Goal: Information Seeking & Learning: Check status

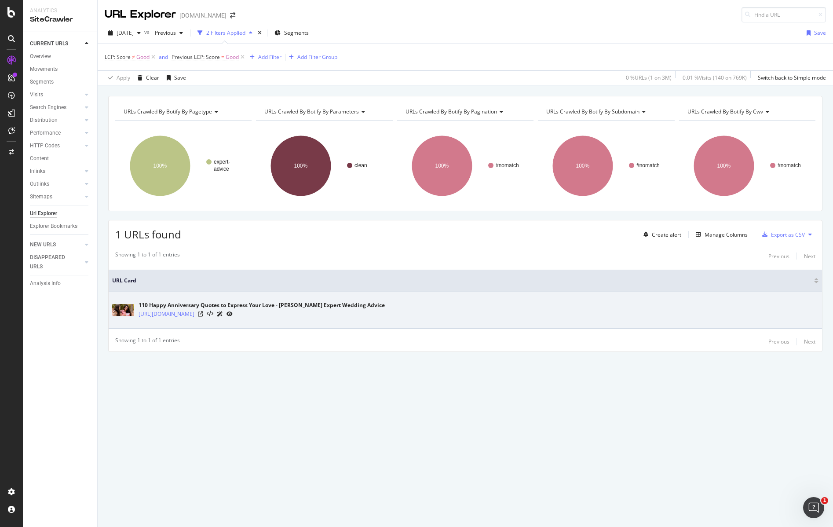
click at [233, 315] on icon at bounding box center [230, 313] width 6 height 5
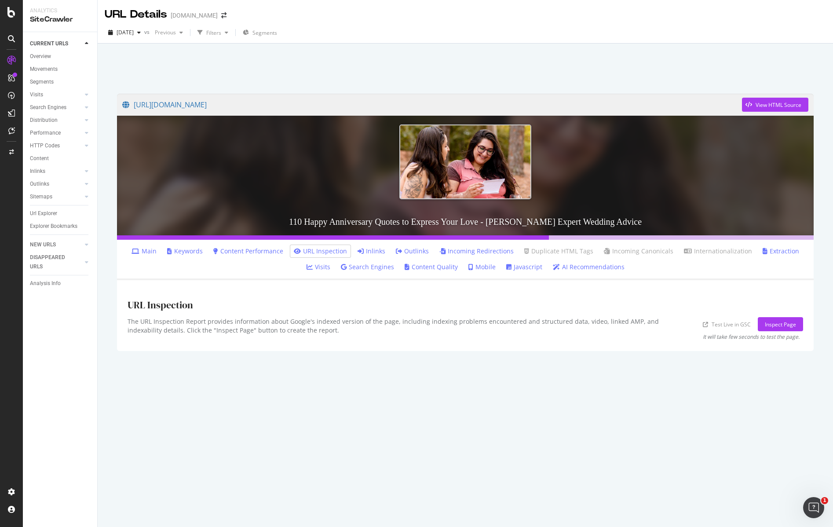
click at [257, 253] on link "Content Performance" at bounding box center [248, 251] width 70 height 9
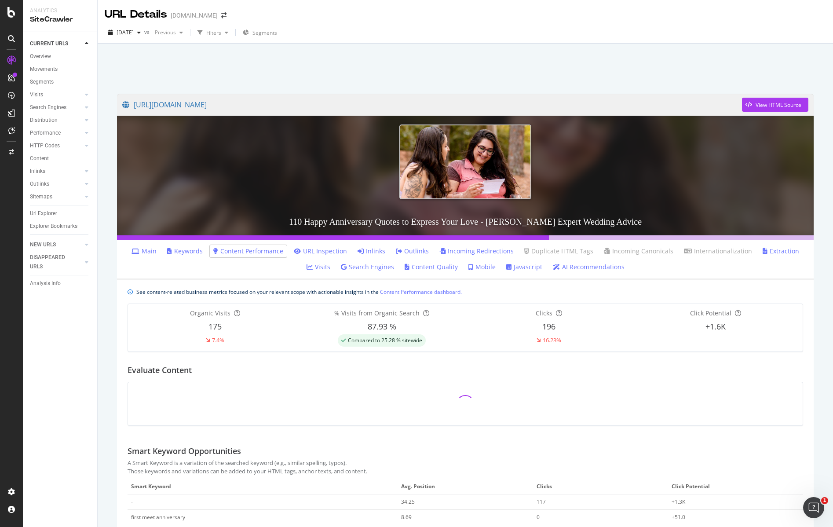
click at [489, 269] on link "Mobile" at bounding box center [482, 267] width 27 height 9
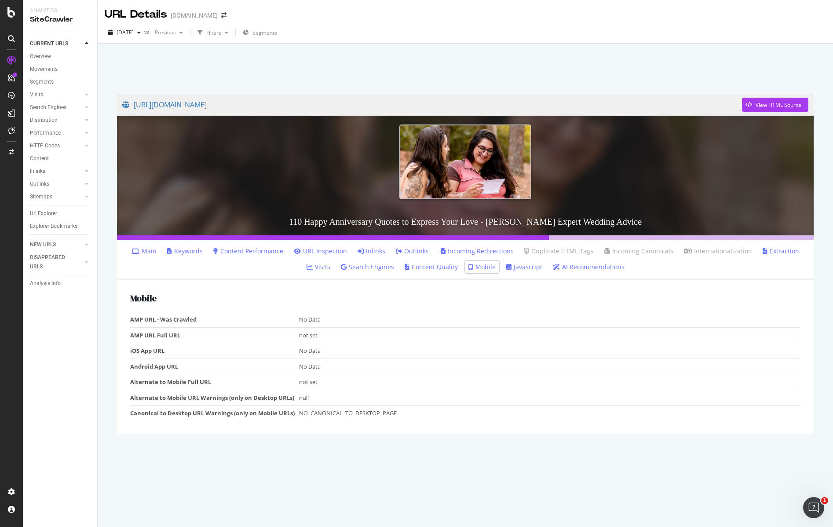
click at [515, 268] on link "Javascript" at bounding box center [524, 267] width 36 height 9
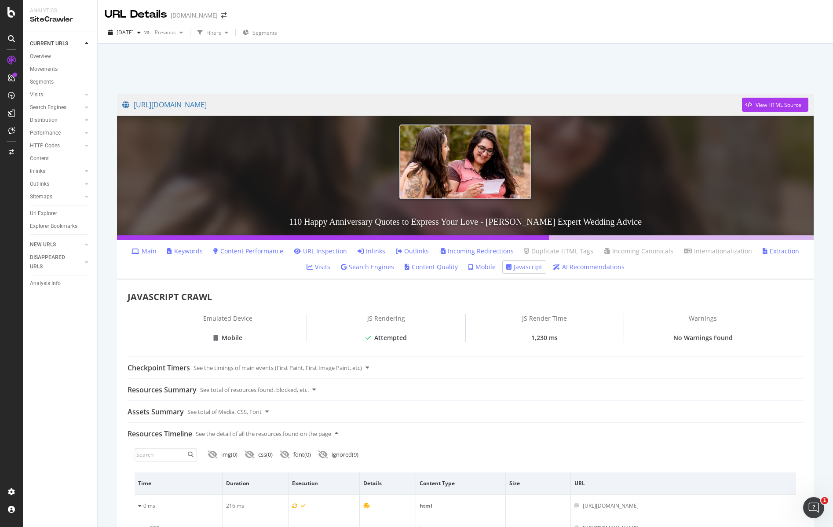
click at [241, 252] on link "Content Performance" at bounding box center [248, 251] width 70 height 9
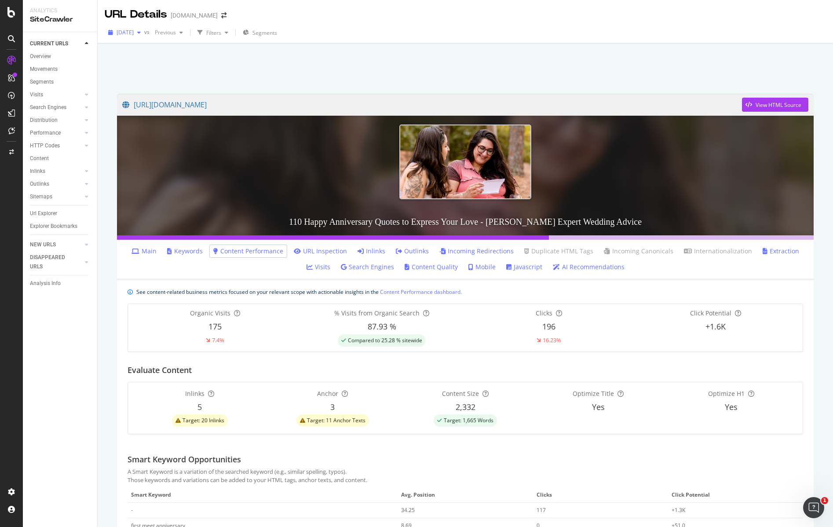
click at [144, 34] on div "button" at bounding box center [139, 32] width 11 height 5
click at [307, 66] on div at bounding box center [465, 66] width 714 height 37
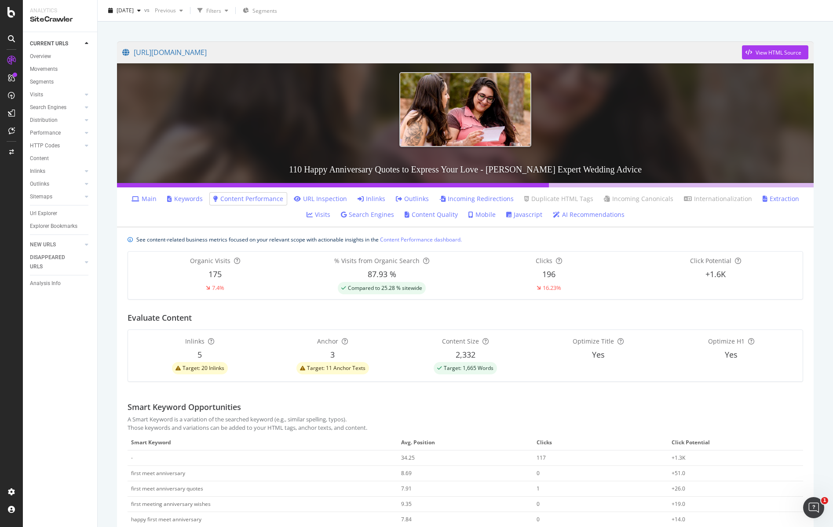
scroll to position [48, 0]
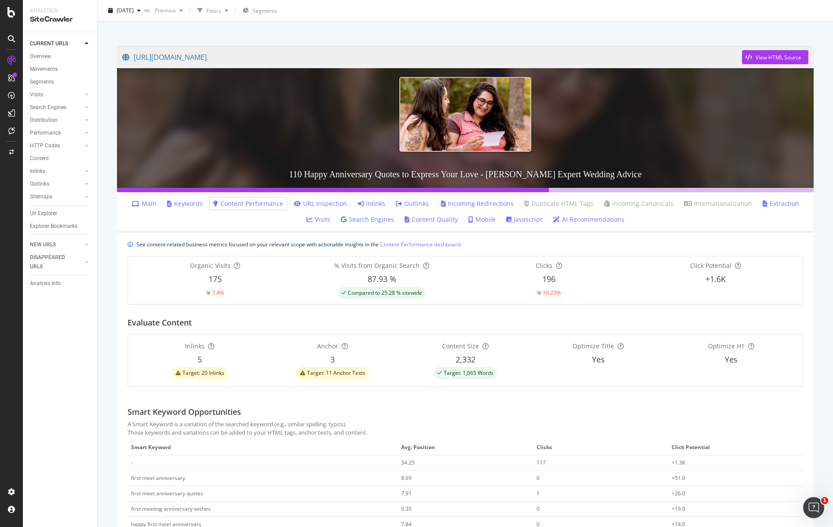
click at [151, 205] on link "Main" at bounding box center [144, 203] width 25 height 9
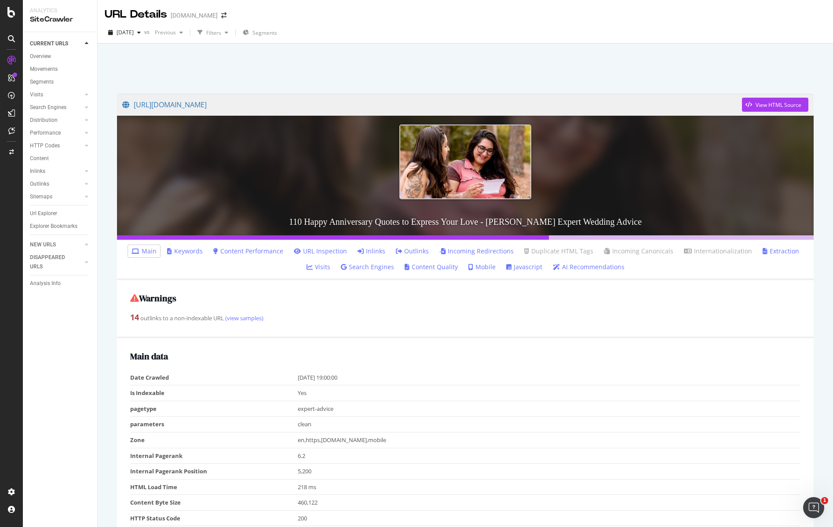
click at [380, 269] on link "Search Engines" at bounding box center [367, 267] width 53 height 9
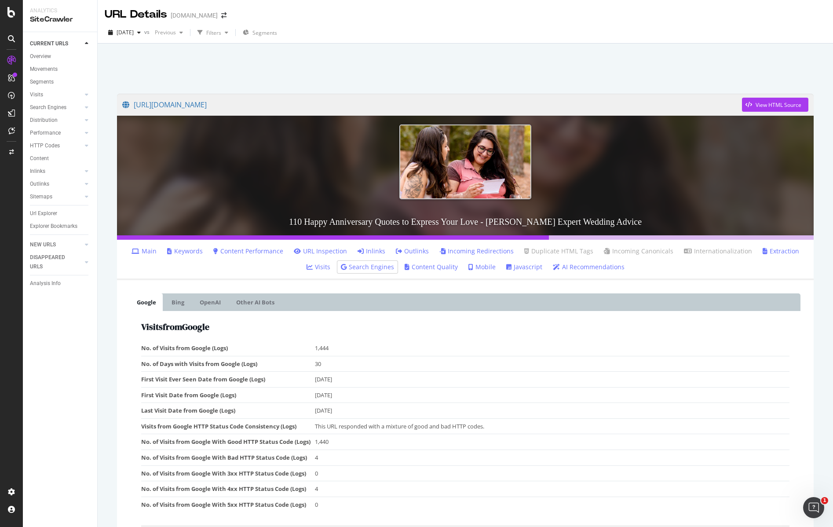
click at [427, 269] on link "Content Quality" at bounding box center [431, 267] width 53 height 9
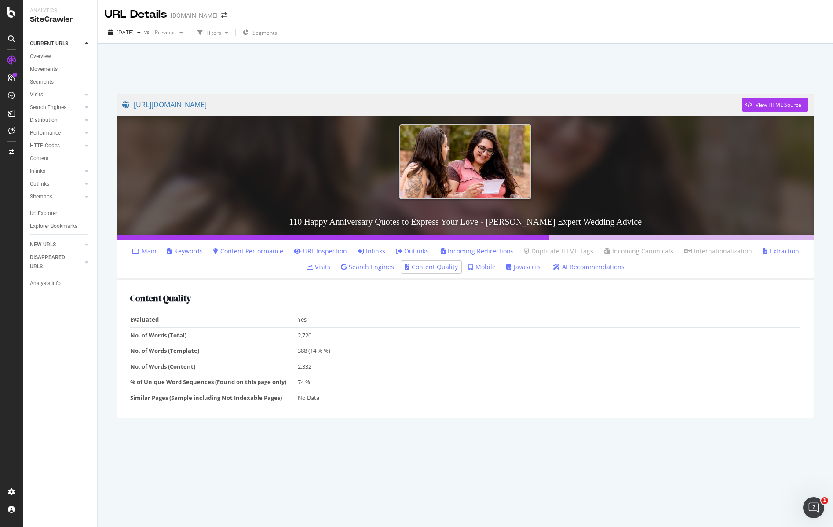
click at [331, 249] on link "URL Inspection" at bounding box center [320, 251] width 53 height 9
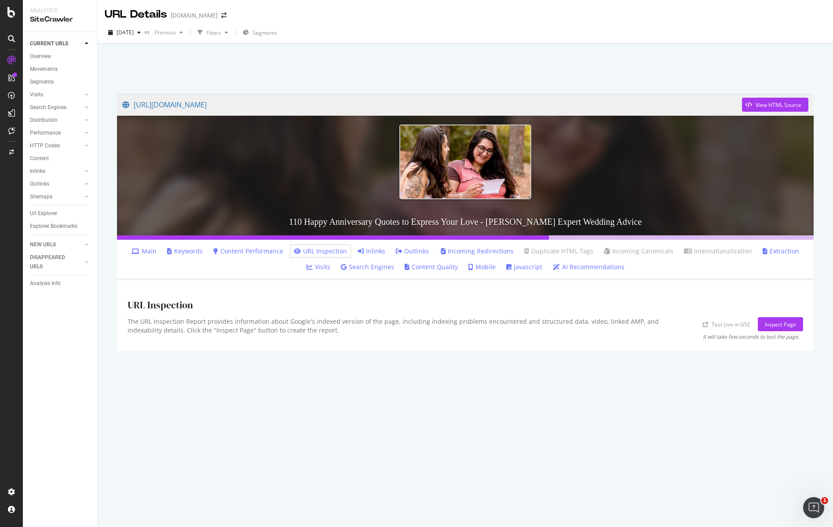
click at [249, 252] on link "Content Performance" at bounding box center [248, 251] width 70 height 9
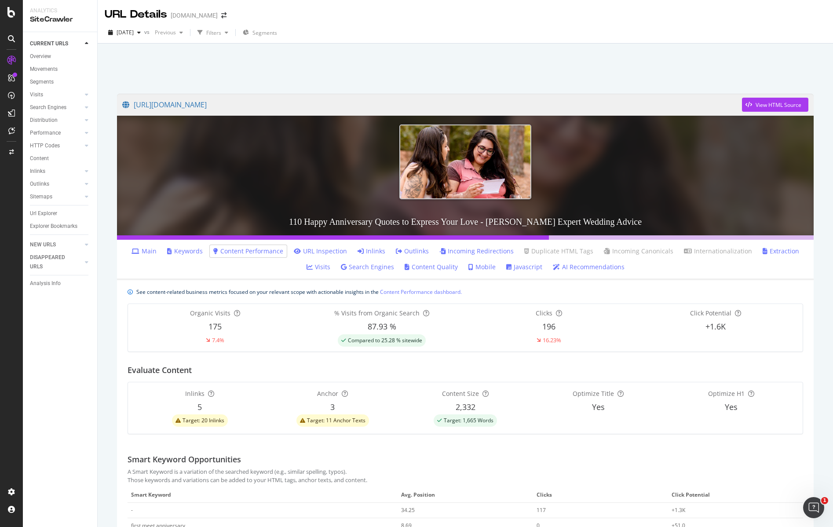
scroll to position [174, 0]
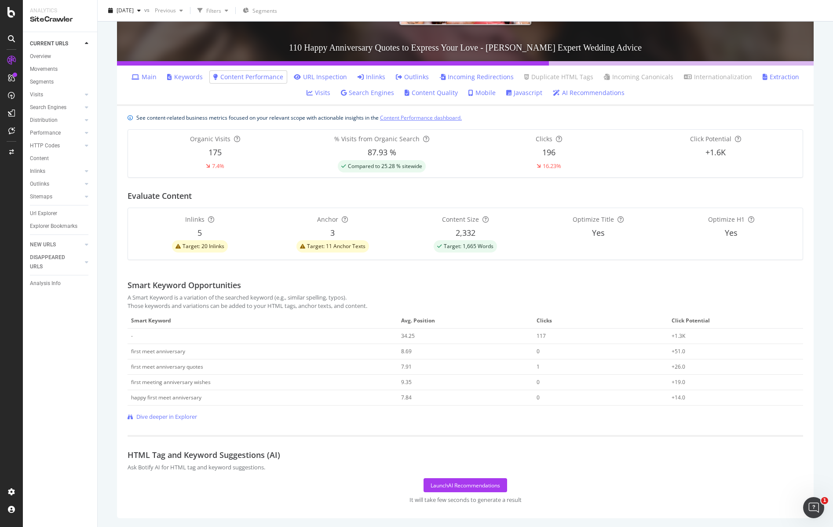
click at [433, 117] on link "Content Performance dashboard." at bounding box center [421, 117] width 82 height 9
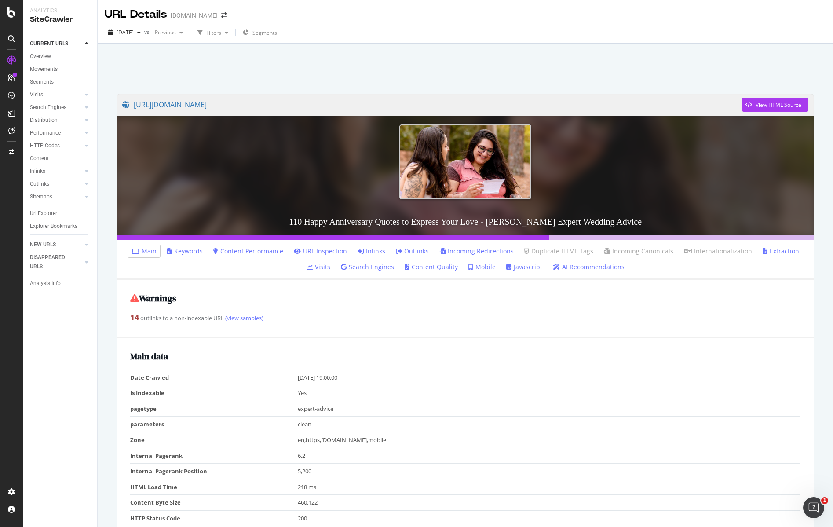
scroll to position [0, 0]
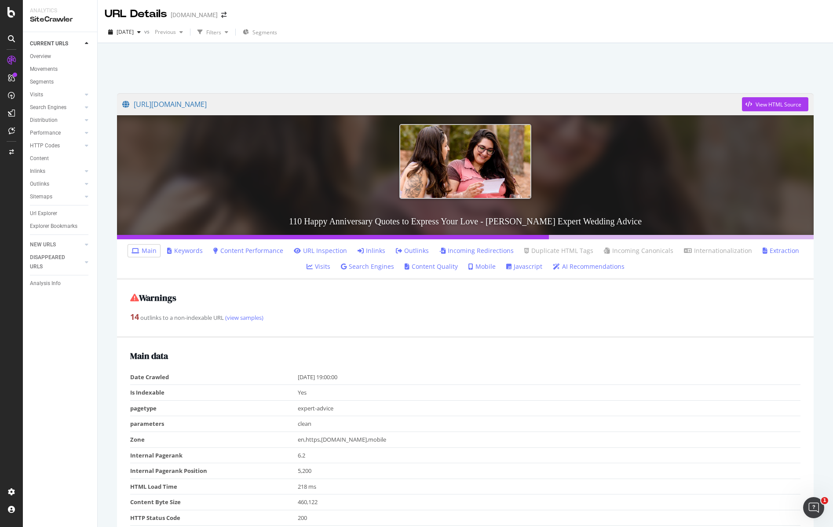
click at [516, 266] on link "Javascript" at bounding box center [524, 266] width 36 height 9
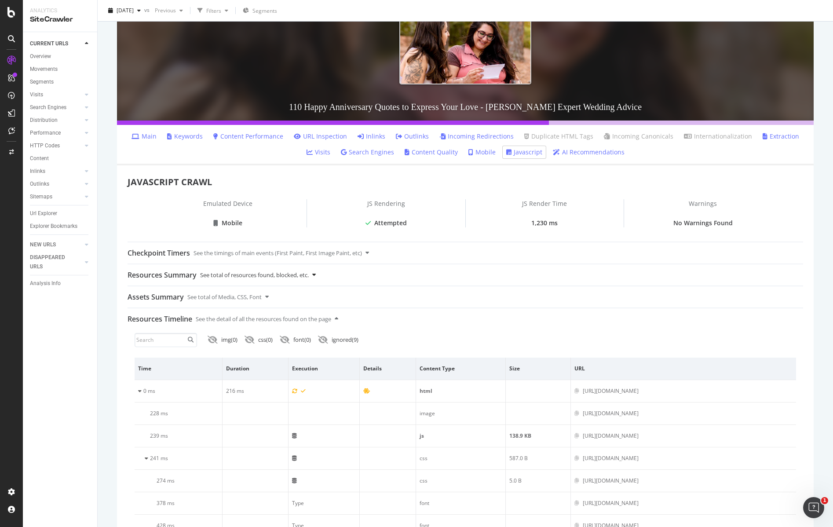
scroll to position [153, 0]
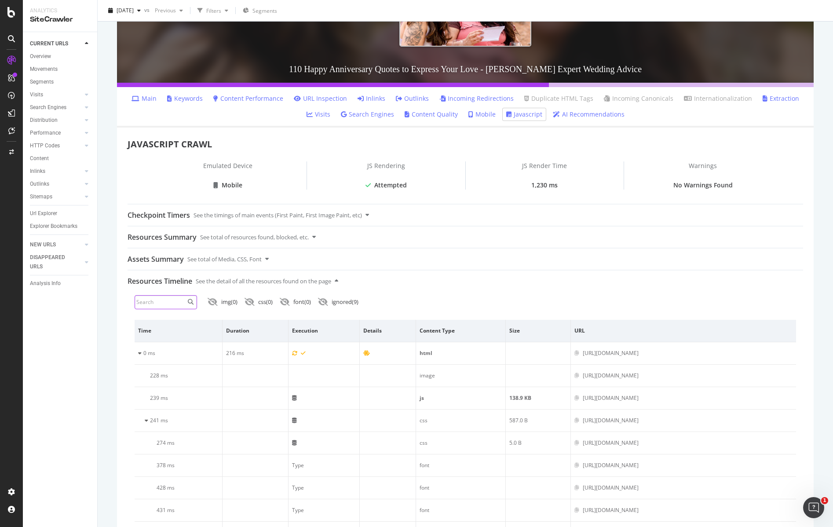
click at [175, 303] on input at bounding box center [166, 302] width 62 height 14
click at [319, 280] on div "See the detail of all the resources found on the page" at bounding box center [263, 281] width 135 height 21
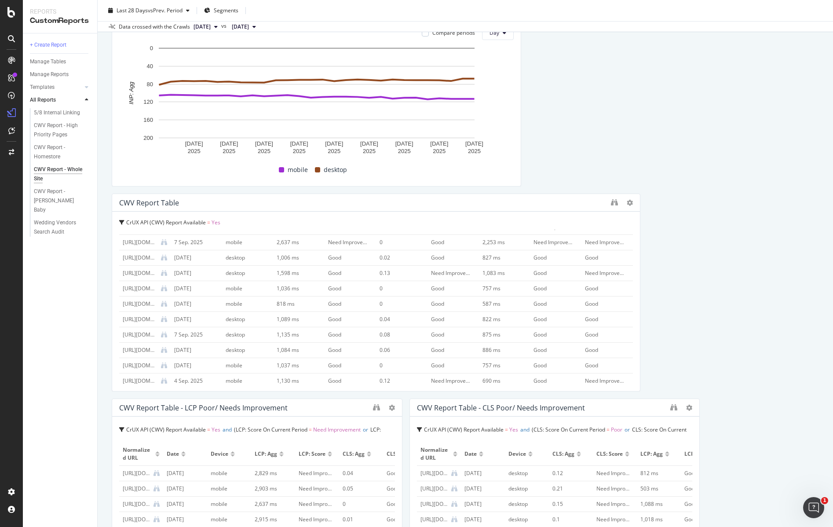
scroll to position [1189, 0]
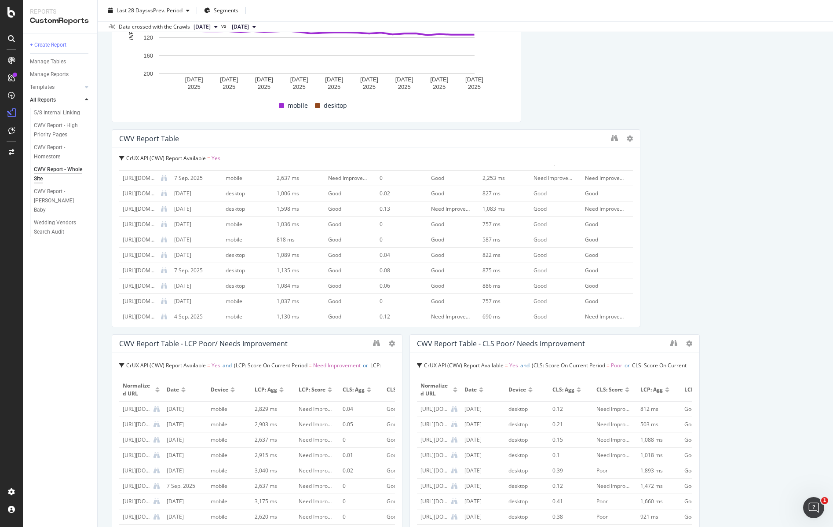
click at [232, 410] on div "mobile" at bounding box center [227, 409] width 33 height 8
click at [155, 409] on icon at bounding box center [157, 409] width 6 height 6
click at [66, 124] on div "CWV Report - High Priority Pages" at bounding box center [59, 130] width 51 height 18
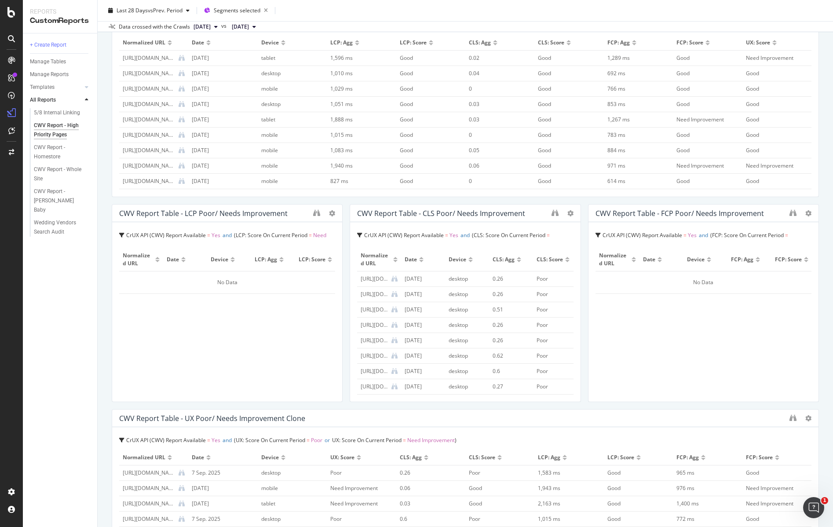
scroll to position [766, 0]
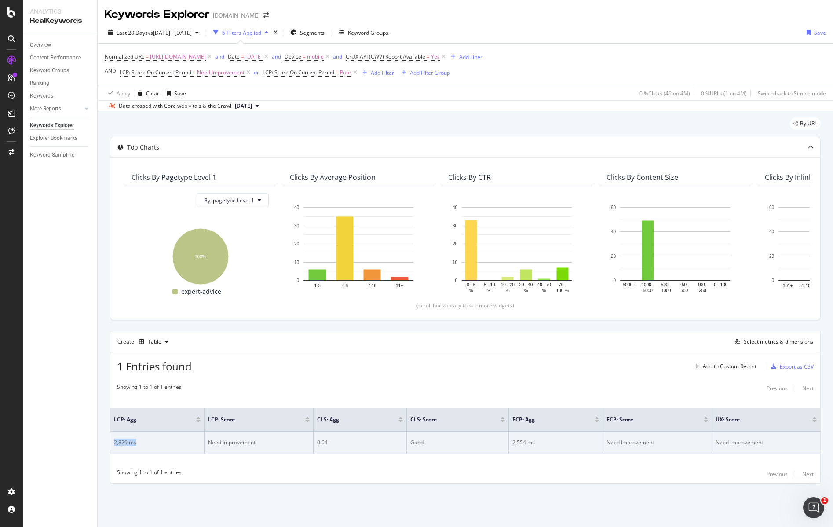
drag, startPoint x: 139, startPoint y: 443, endPoint x: 114, endPoint y: 443, distance: 25.1
click at [114, 443] on div "2,829 ms" at bounding box center [157, 443] width 87 height 8
click at [251, 447] on div "Need Improvement" at bounding box center [259, 443] width 102 height 8
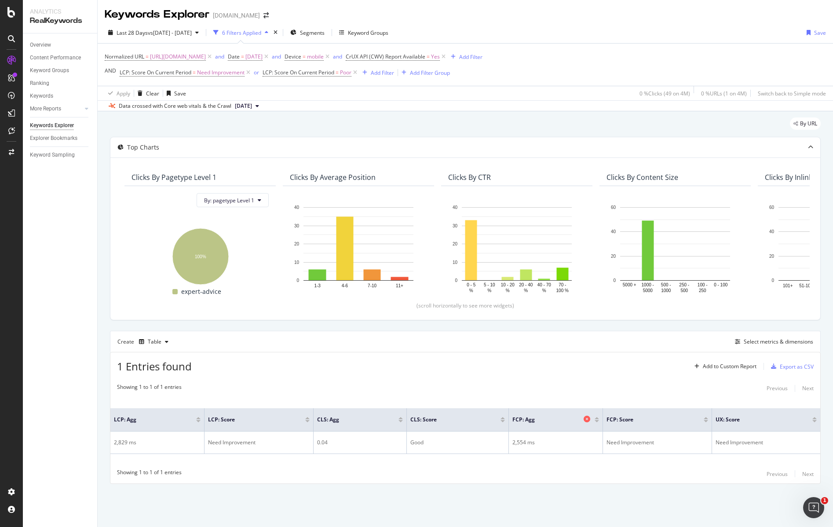
click at [527, 421] on span "FCP: Agg" at bounding box center [546, 420] width 69 height 8
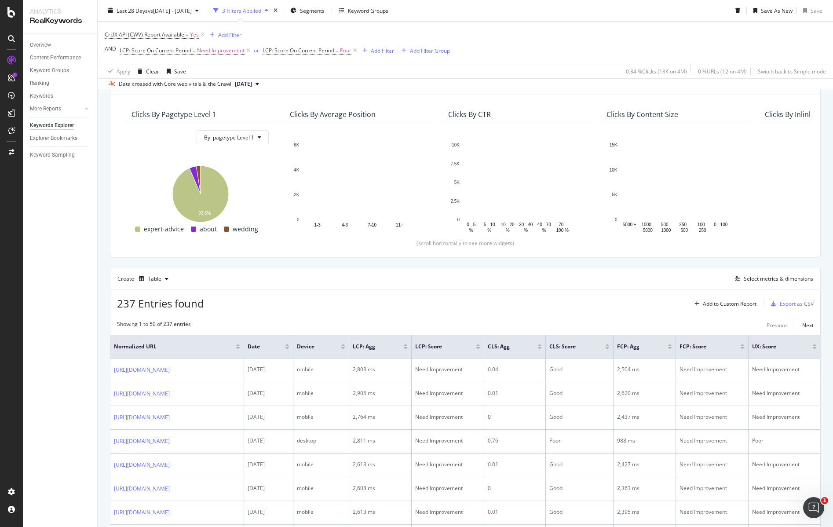
scroll to position [105, 0]
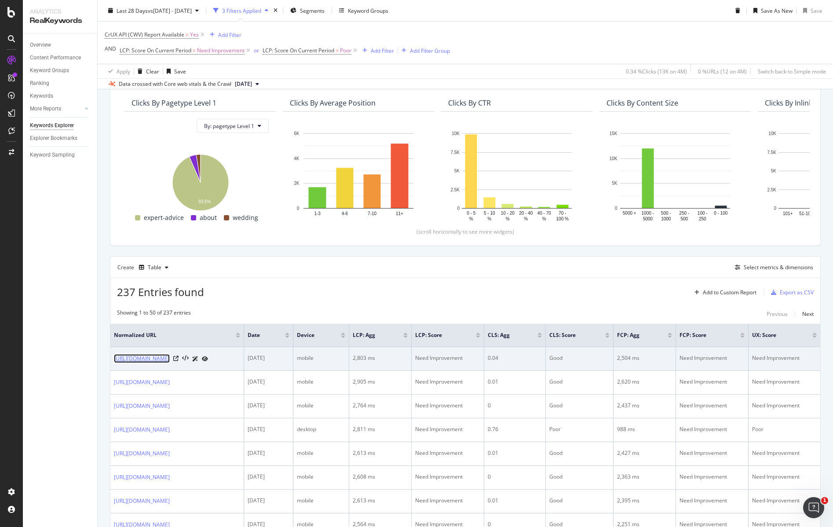
click at [170, 359] on link "[URL][DOMAIN_NAME]" at bounding box center [142, 358] width 56 height 9
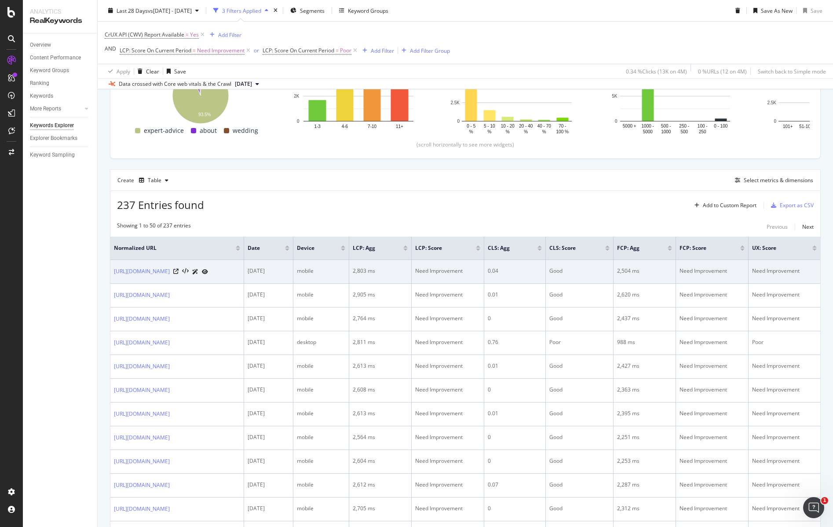
click at [208, 275] on icon at bounding box center [205, 271] width 6 height 5
click at [125, 270] on link "[URL][DOMAIN_NAME]" at bounding box center [142, 271] width 56 height 9
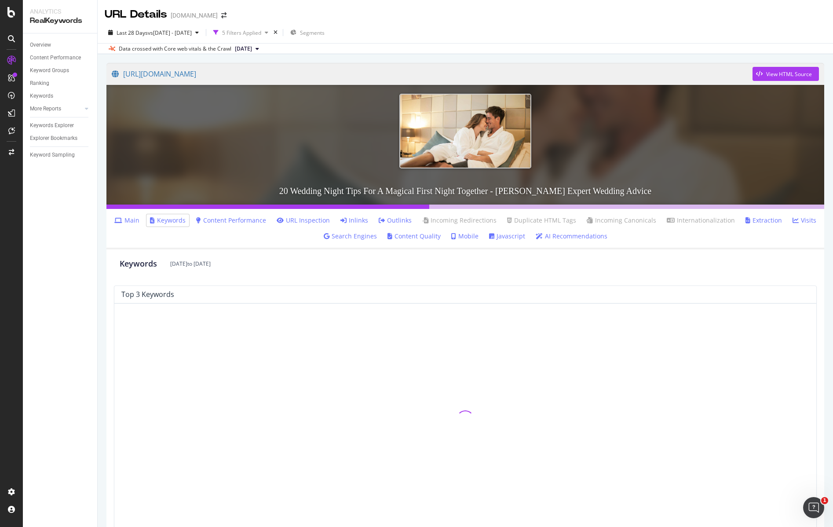
scroll to position [0, 0]
click at [516, 15] on div "URL Details [DOMAIN_NAME]" at bounding box center [466, 11] width 736 height 22
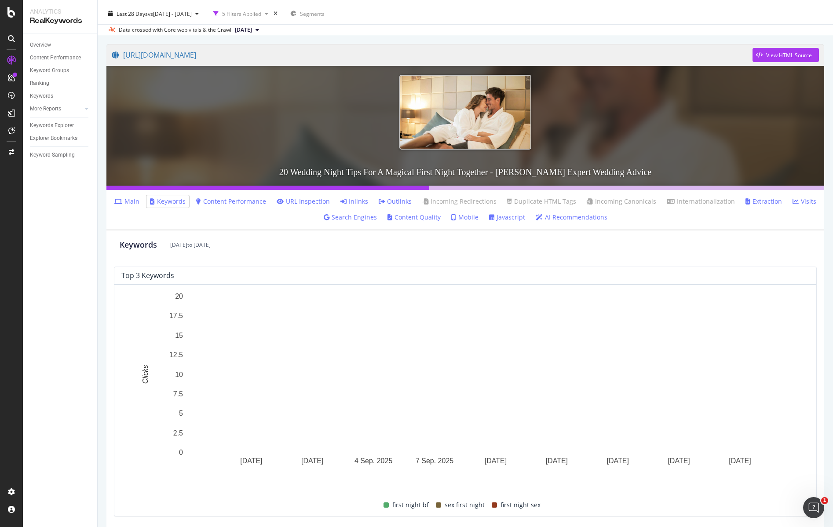
scroll to position [349, 0]
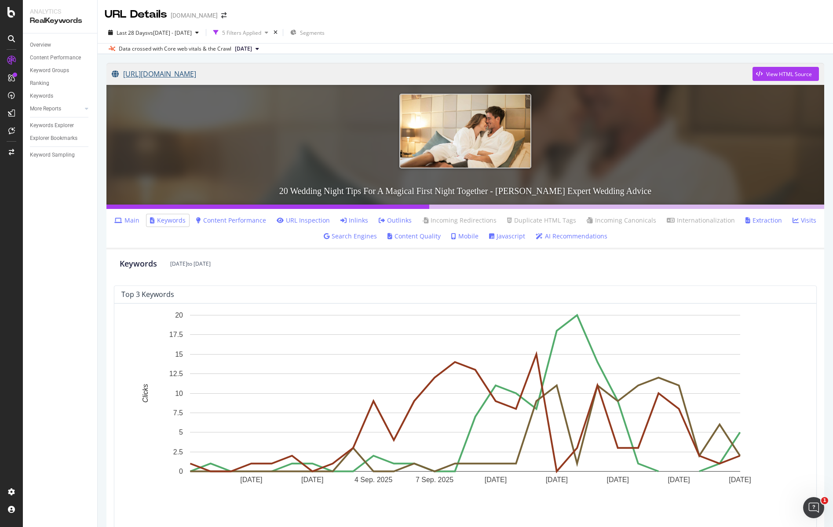
click at [261, 73] on link "[URL][DOMAIN_NAME]" at bounding box center [432, 74] width 641 height 22
